Goal: Task Accomplishment & Management: Manage account settings

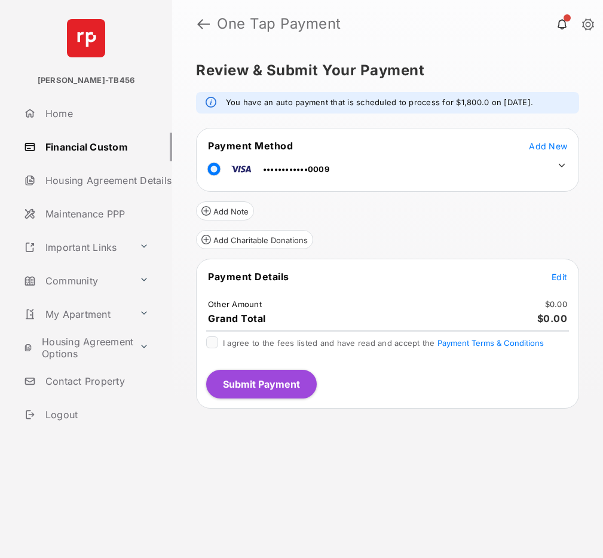
click at [560, 165] on icon at bounding box center [561, 166] width 7 height 4
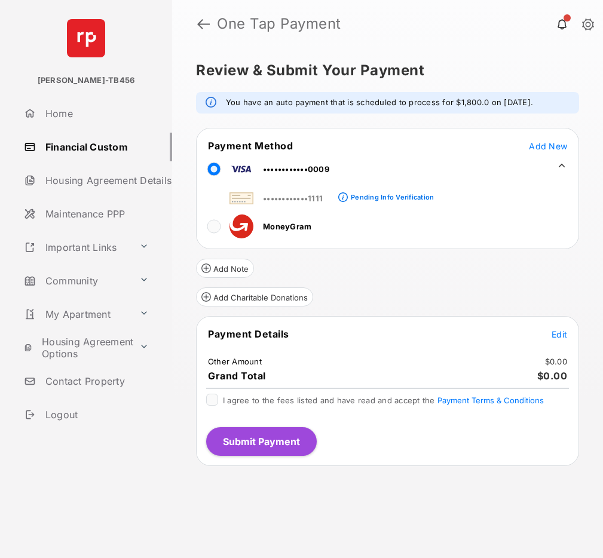
click at [54, 144] on link "Financial Custom" at bounding box center [95, 147] width 153 height 29
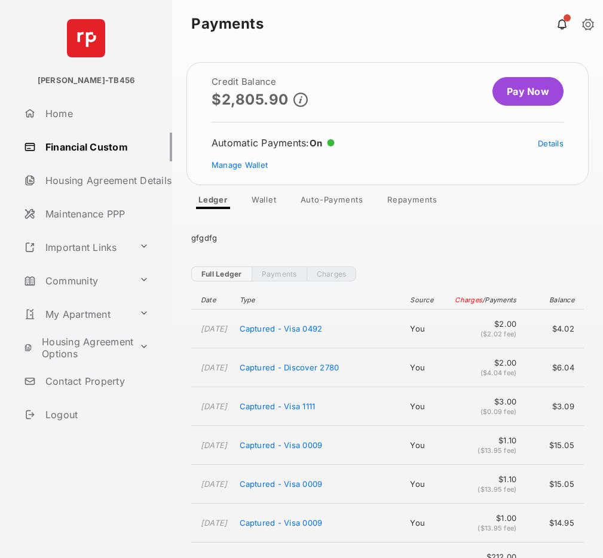
click at [257, 198] on link "Wallet" at bounding box center [264, 202] width 44 height 14
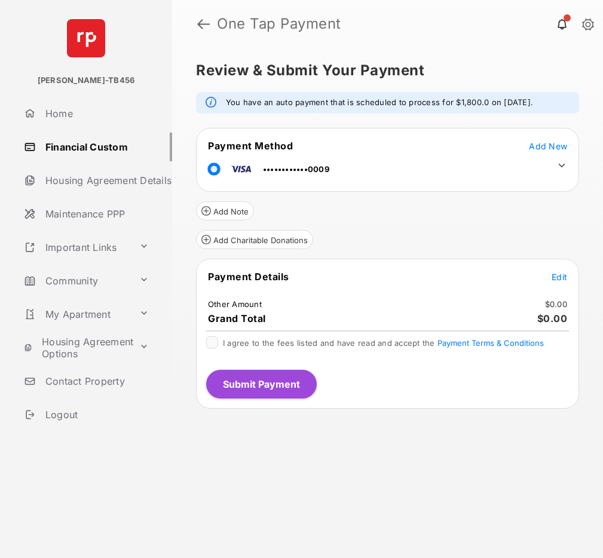
click at [562, 166] on icon at bounding box center [561, 165] width 11 height 11
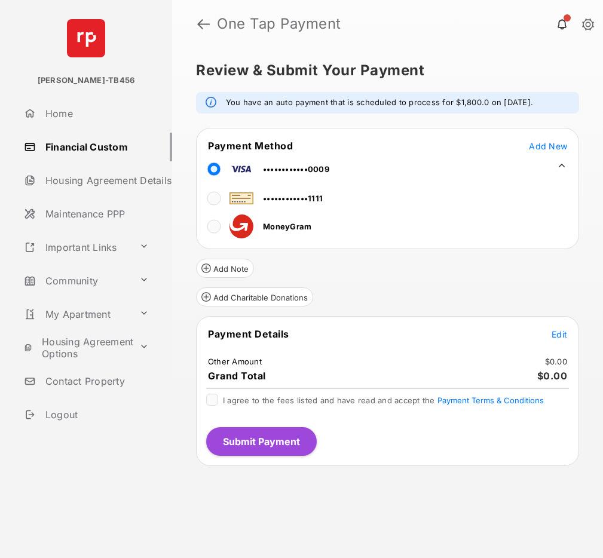
click at [60, 152] on link "Financial Custom" at bounding box center [95, 147] width 153 height 29
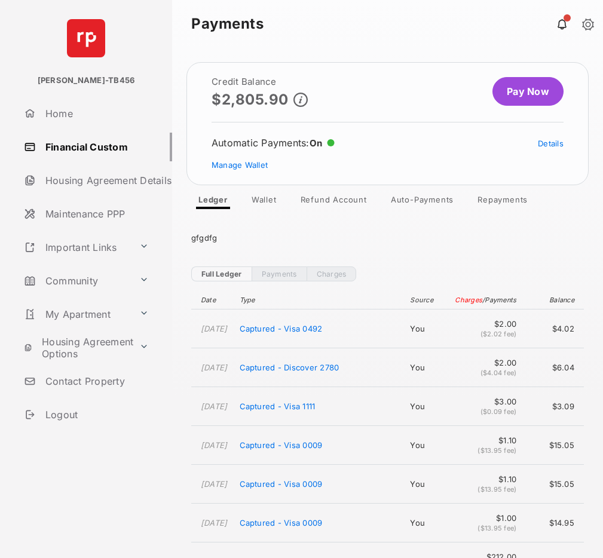
click at [270, 200] on link "Wallet" at bounding box center [264, 202] width 44 height 14
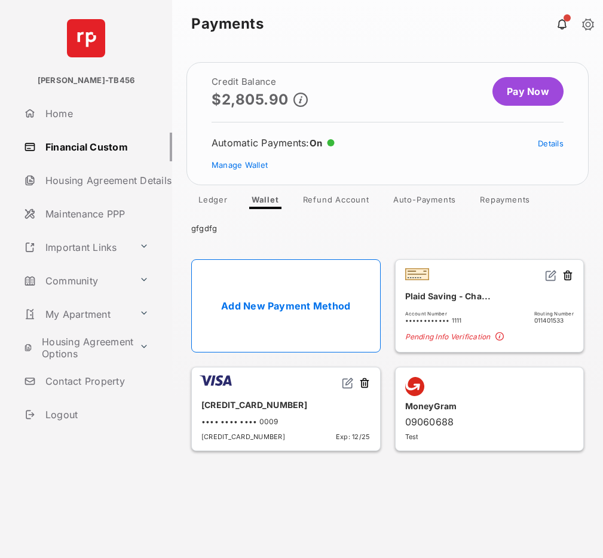
click at [529, 238] on section "Add New Payment Method Plaid Saving - Cha... Account Number •••••••••••• 1111 R…" at bounding box center [387, 355] width 431 height 235
